Goal: Information Seeking & Learning: Learn about a topic

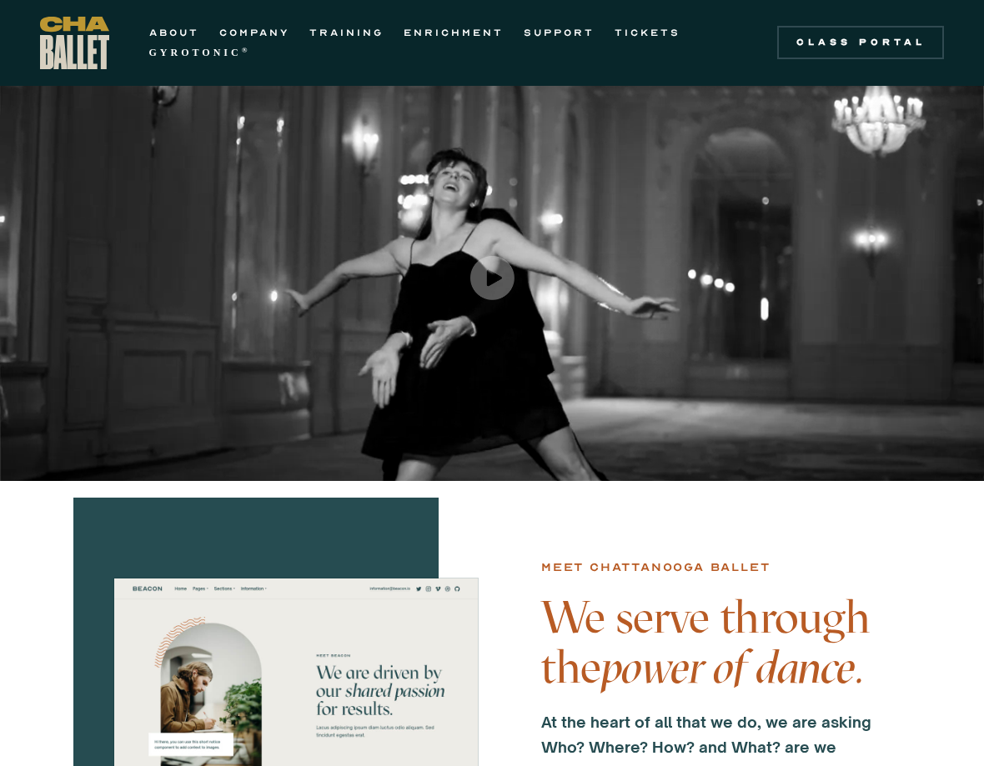
scroll to position [21, 0]
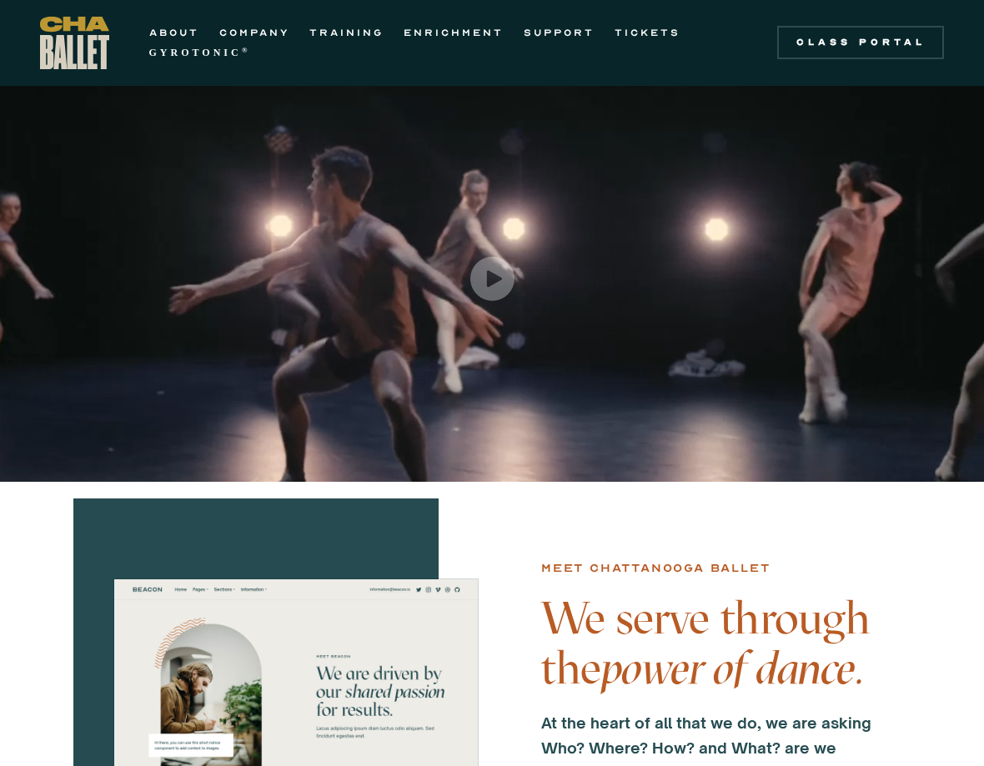
click at [369, 38] on link "TRAINING" at bounding box center [346, 33] width 74 height 20
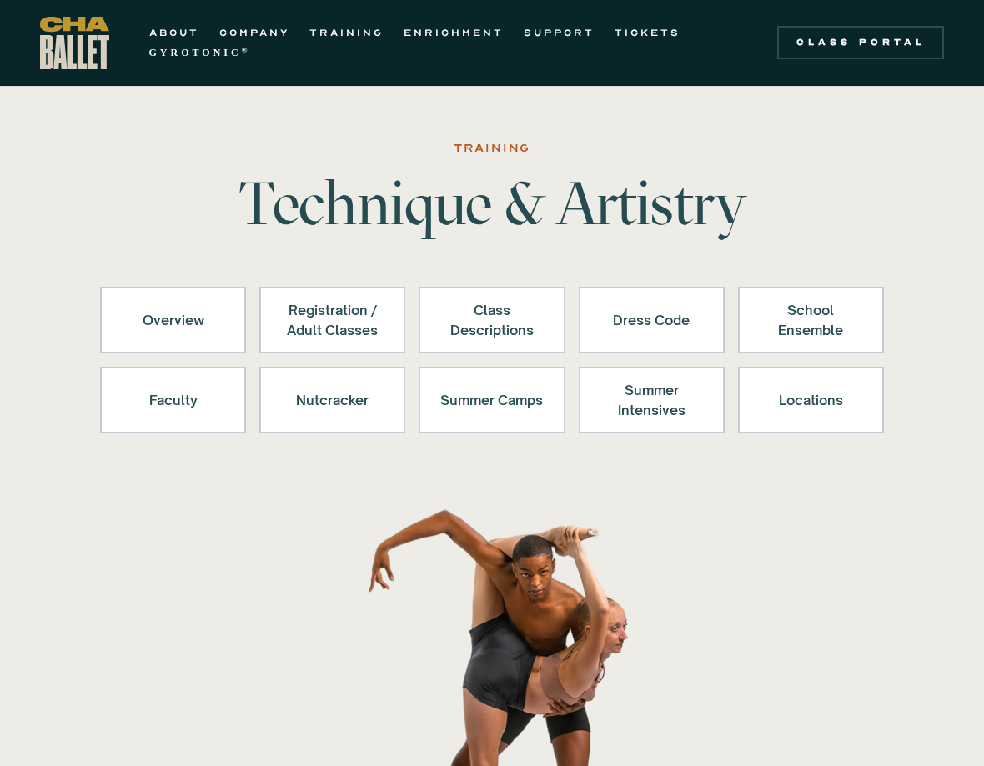
click at [334, 311] on div "Registration / Adult Classes" at bounding box center [332, 320] width 103 height 40
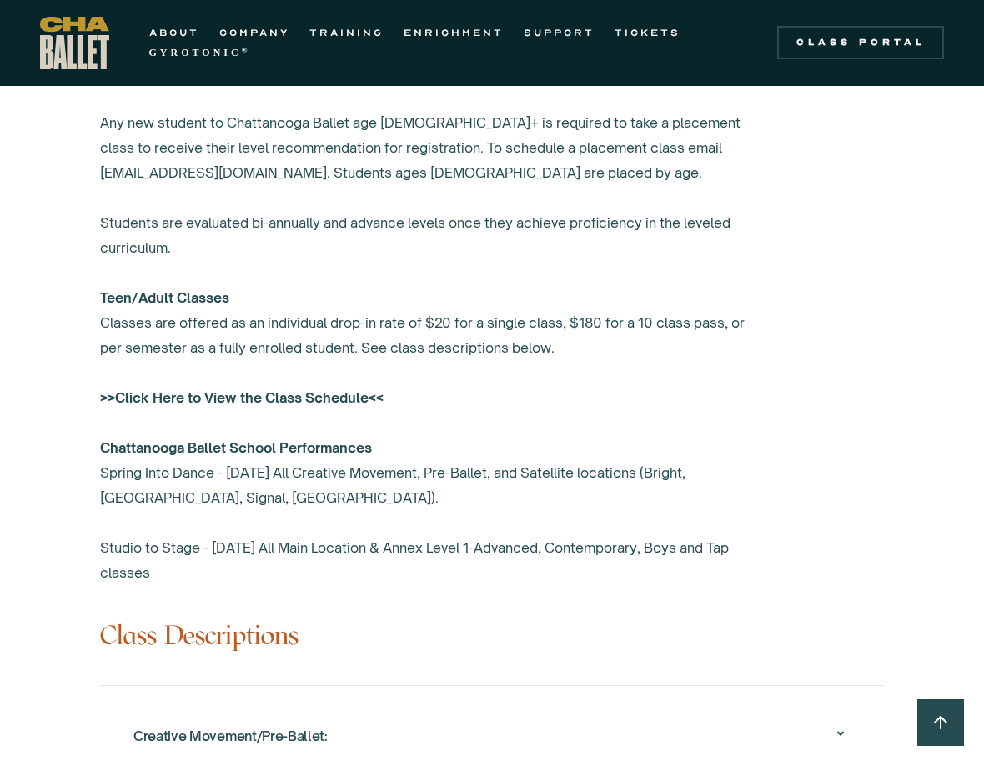
scroll to position [1195, 0]
click at [297, 404] on strong ">>Click Here to View the Class Schedule<<" at bounding box center [241, 396] width 283 height 17
